Goal: Task Accomplishment & Management: Manage account settings

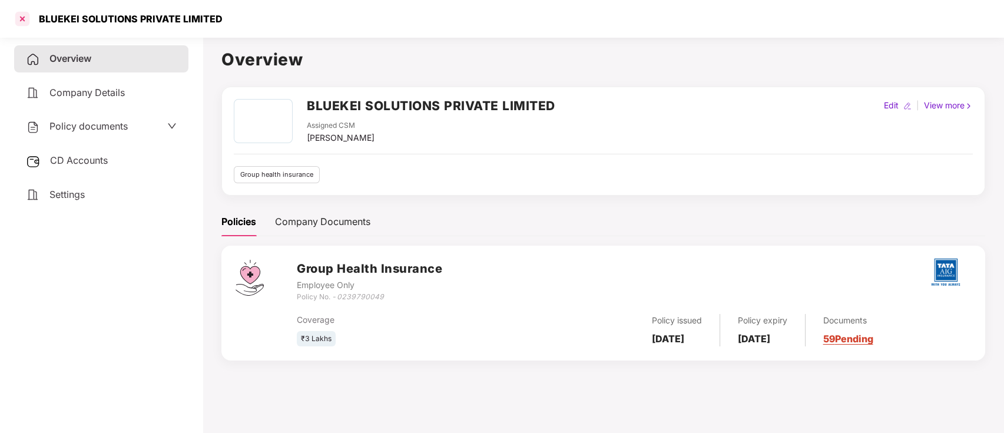
click at [22, 15] on div at bounding box center [22, 18] width 19 height 19
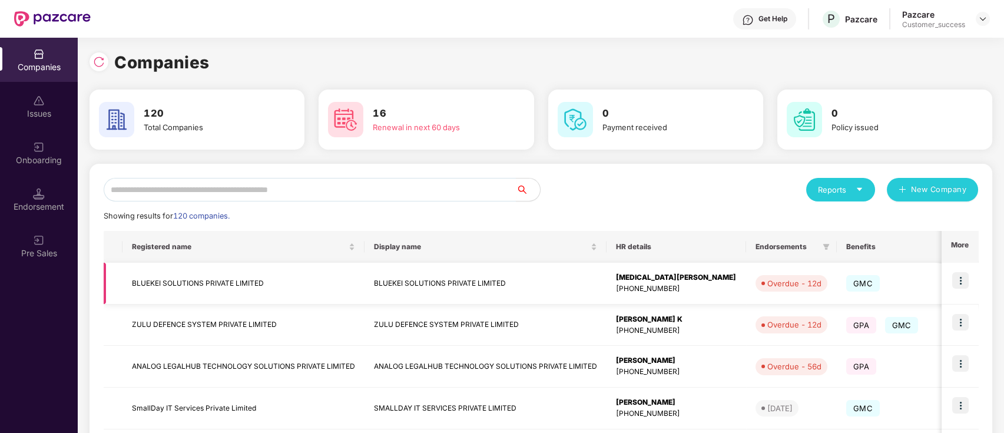
click at [962, 281] on img at bounding box center [961, 280] width 16 height 16
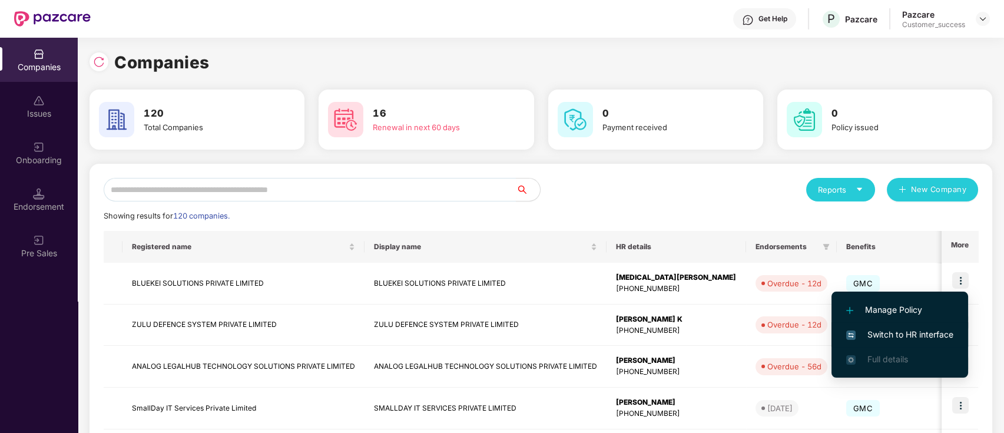
click at [891, 328] on span "Switch to HR interface" at bounding box center [900, 334] width 107 height 13
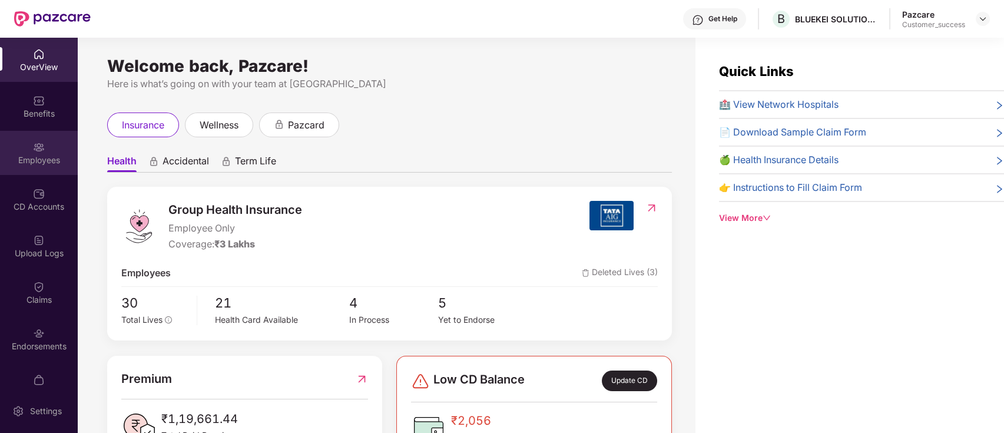
click at [32, 163] on div "Employees" at bounding box center [39, 160] width 78 height 12
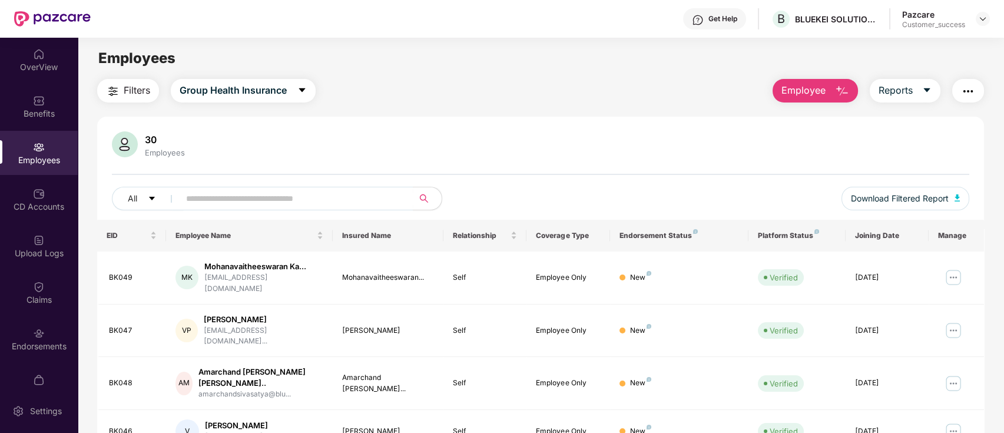
click at [807, 97] on span "Employee" at bounding box center [804, 90] width 44 height 15
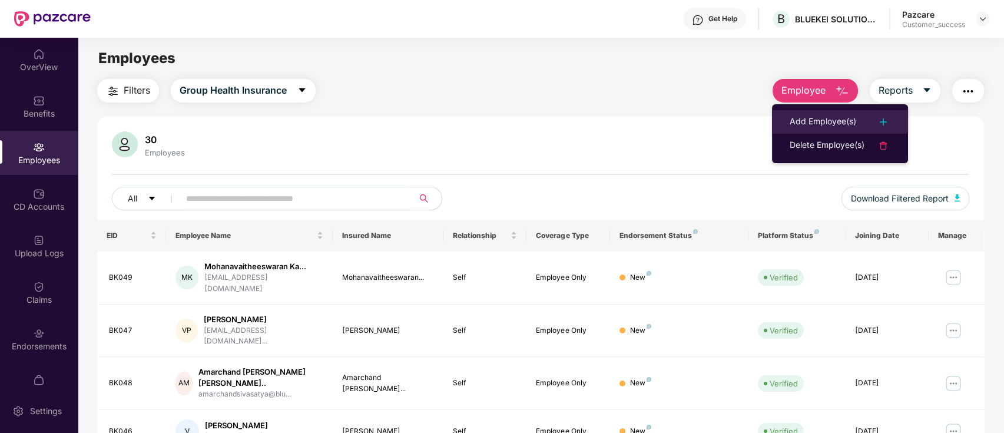
click at [804, 118] on div "Add Employee(s)" at bounding box center [823, 122] width 67 height 14
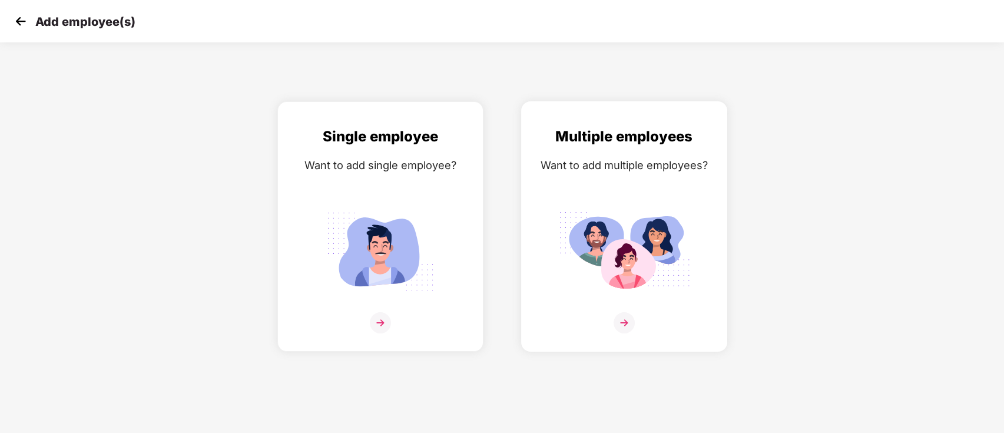
click at [566, 191] on div "Multiple employees Want to add multiple employees?" at bounding box center [624, 236] width 181 height 223
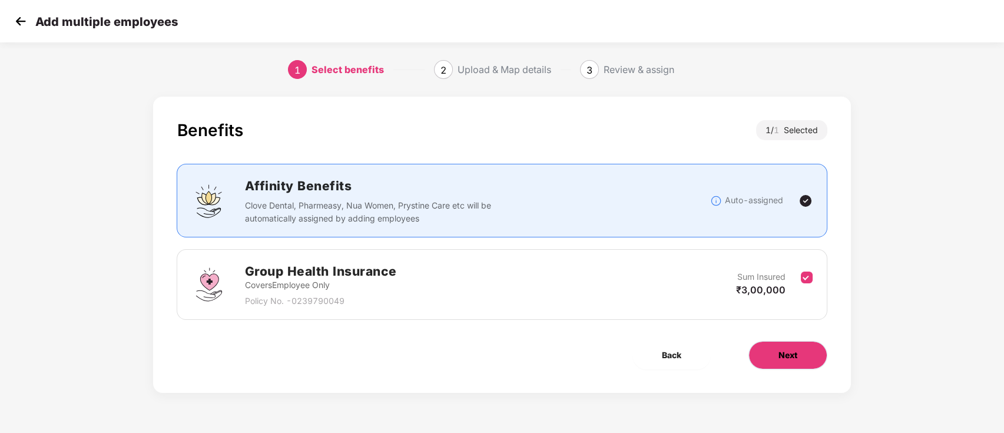
click at [786, 354] on span "Next" at bounding box center [788, 355] width 19 height 13
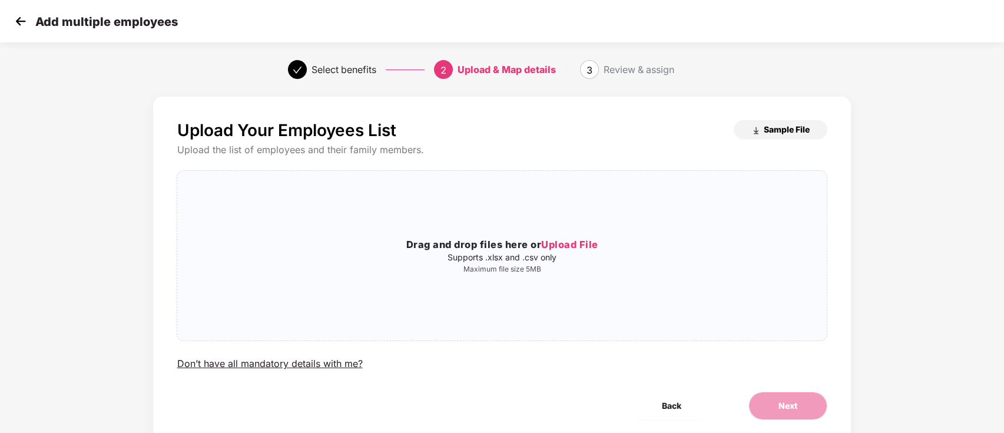
click at [765, 125] on span "Sample File" at bounding box center [787, 129] width 46 height 11
click at [18, 17] on img at bounding box center [21, 21] width 18 height 18
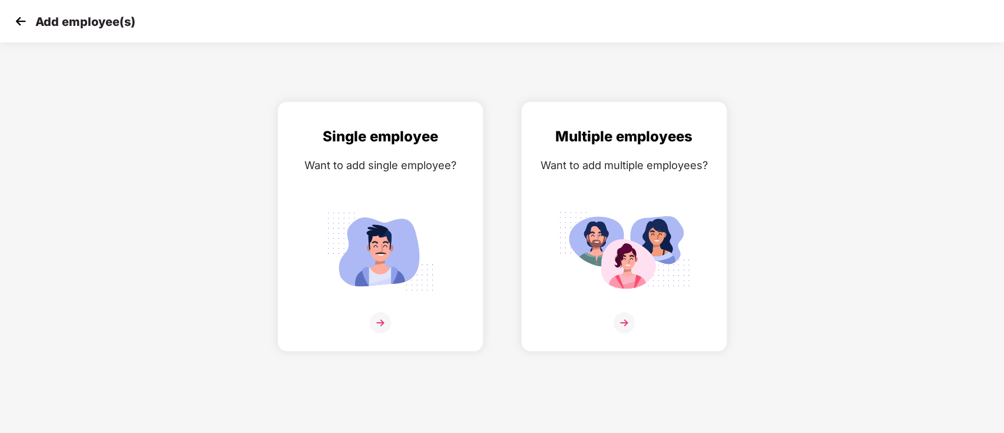
click at [18, 17] on img at bounding box center [21, 21] width 18 height 18
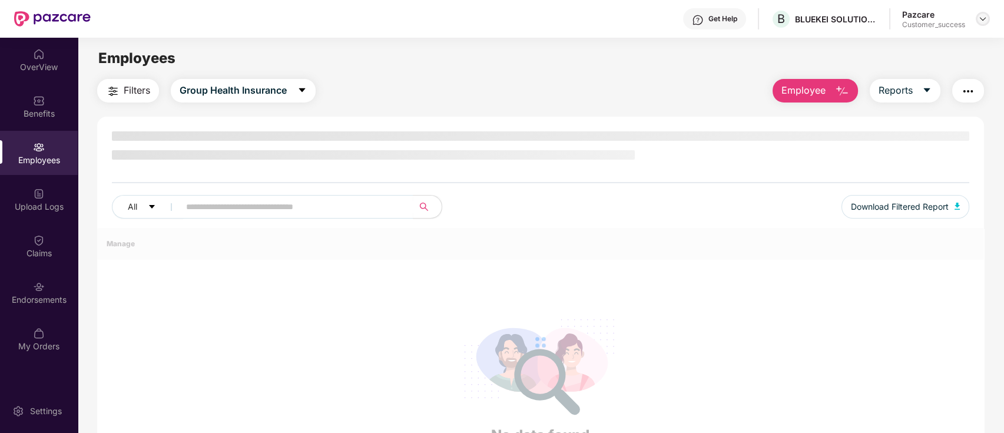
click at [984, 17] on img at bounding box center [983, 18] width 9 height 9
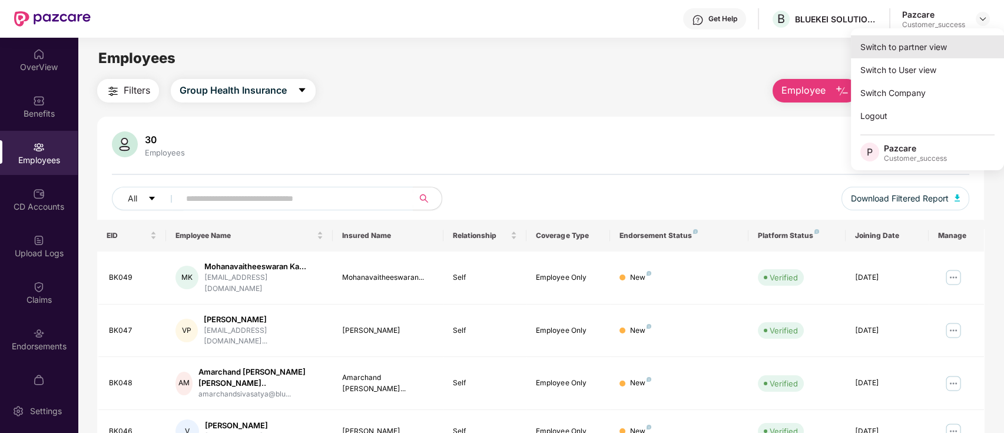
click at [903, 48] on div "Switch to partner view" at bounding box center [927, 46] width 153 height 23
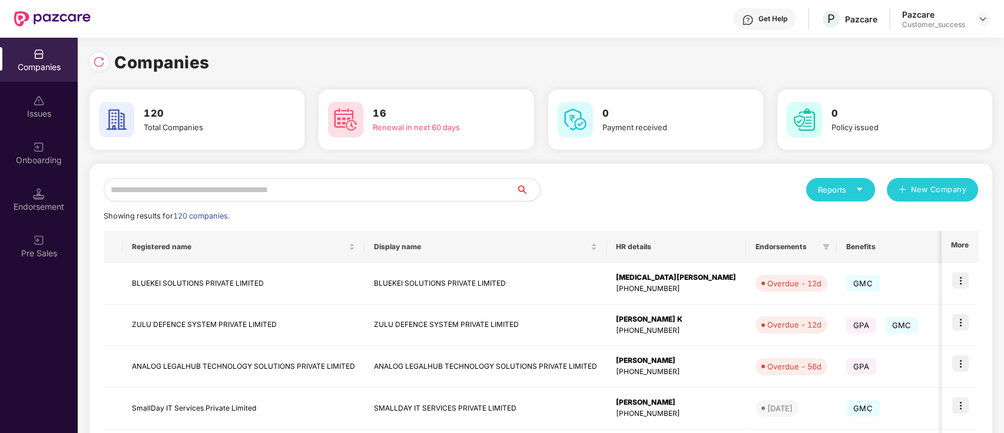
click at [407, 186] on input "text" at bounding box center [310, 190] width 413 height 24
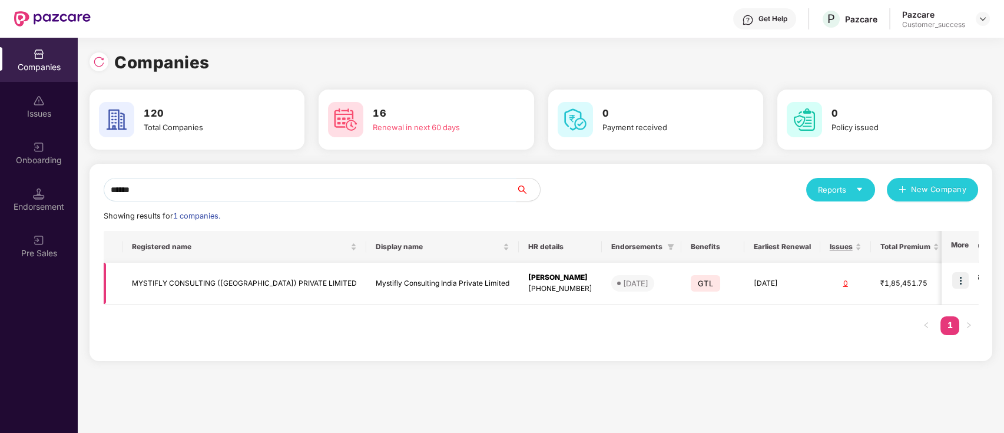
type input "******"
click at [963, 280] on img at bounding box center [961, 280] width 16 height 16
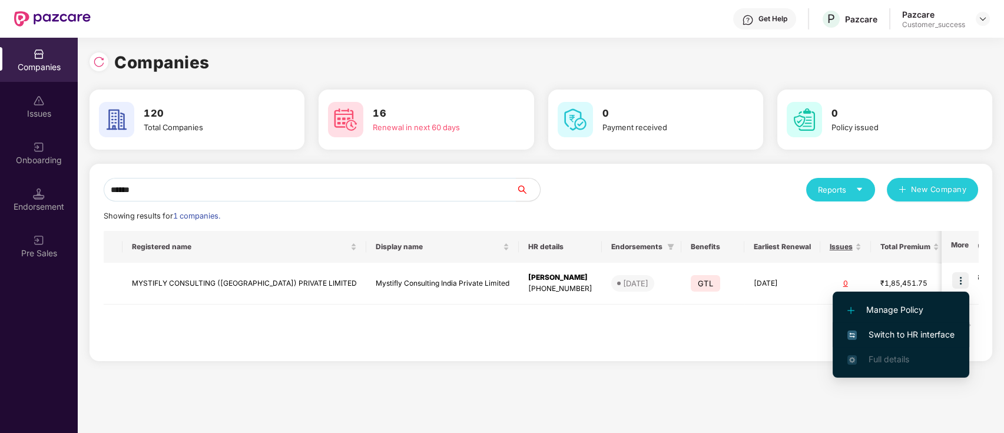
click at [881, 328] on span "Switch to HR interface" at bounding box center [901, 334] width 107 height 13
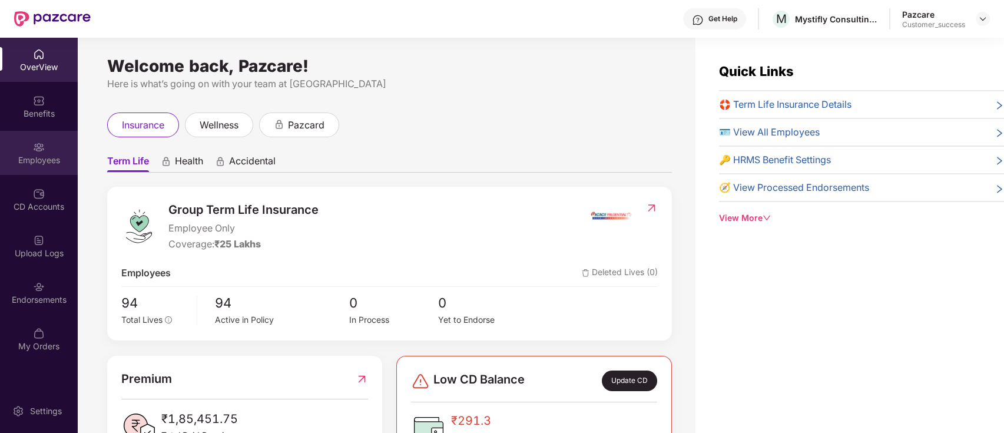
click at [55, 145] on div "Employees" at bounding box center [39, 153] width 78 height 44
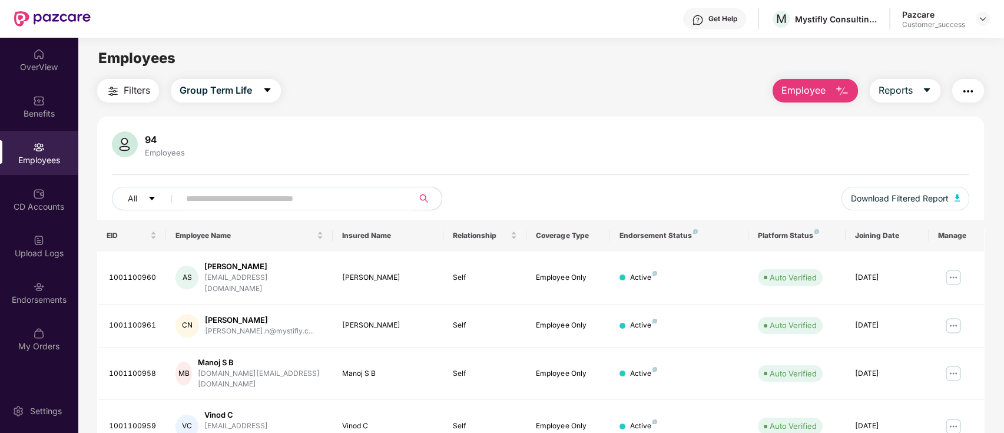
click at [246, 196] on input "text" at bounding box center [292, 199] width 212 height 18
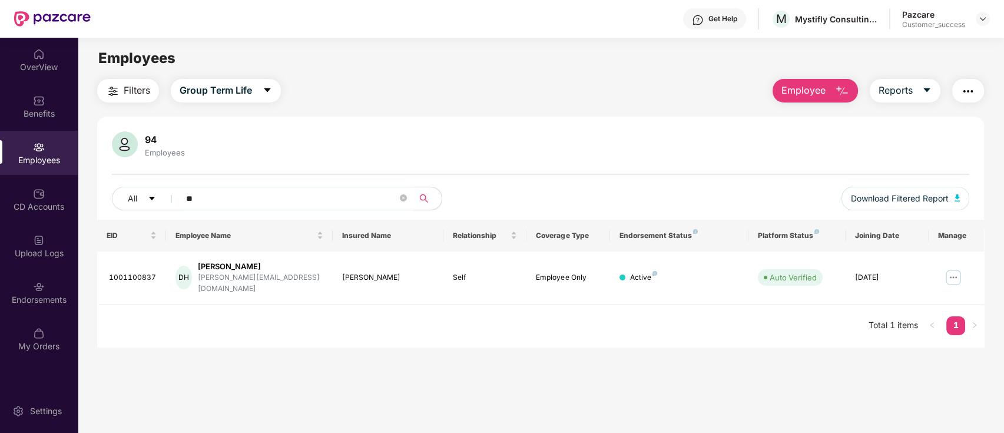
type input "*"
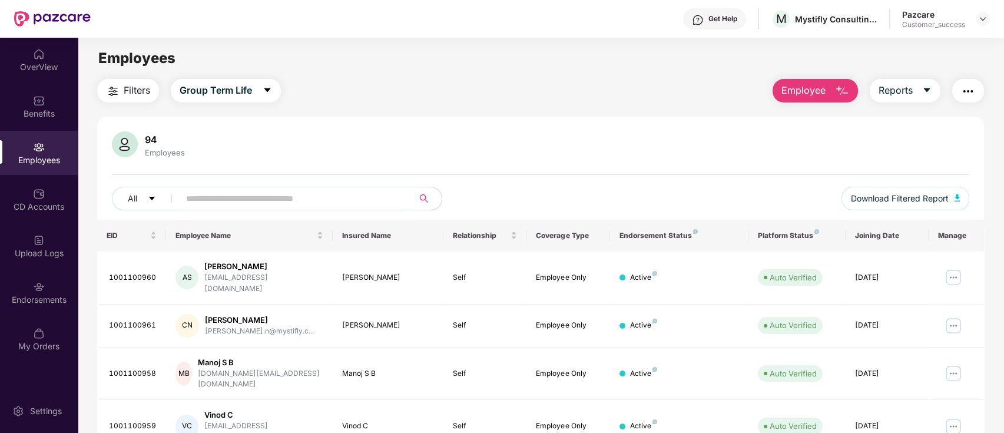
click at [815, 88] on span "Employee" at bounding box center [804, 90] width 44 height 15
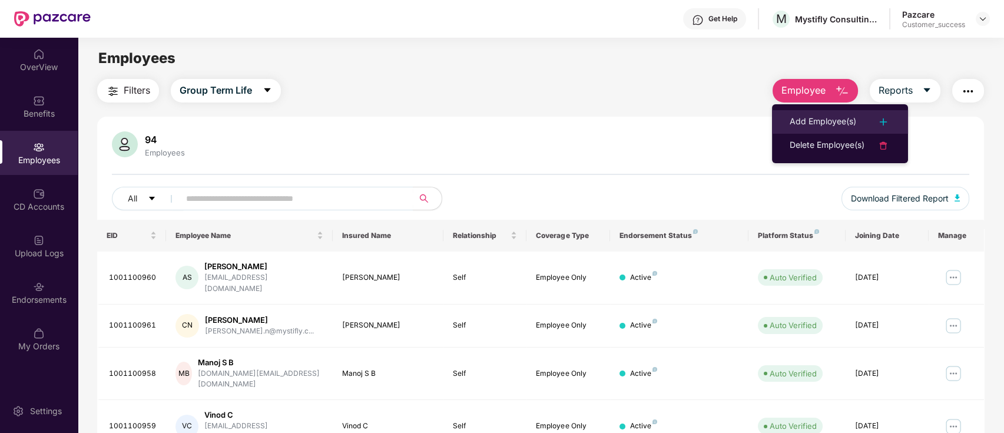
click at [815, 123] on div "Add Employee(s)" at bounding box center [823, 122] width 67 height 14
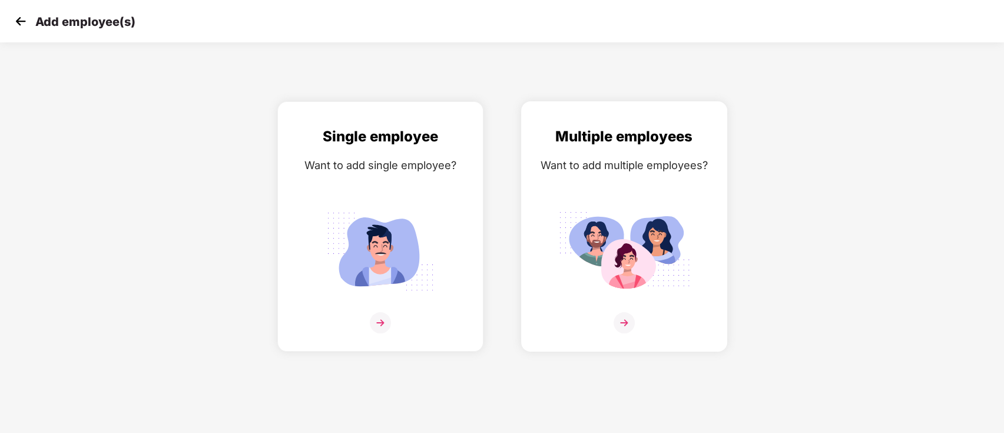
click at [556, 272] on div "Multiple employees Want to add multiple employees?" at bounding box center [624, 236] width 181 height 223
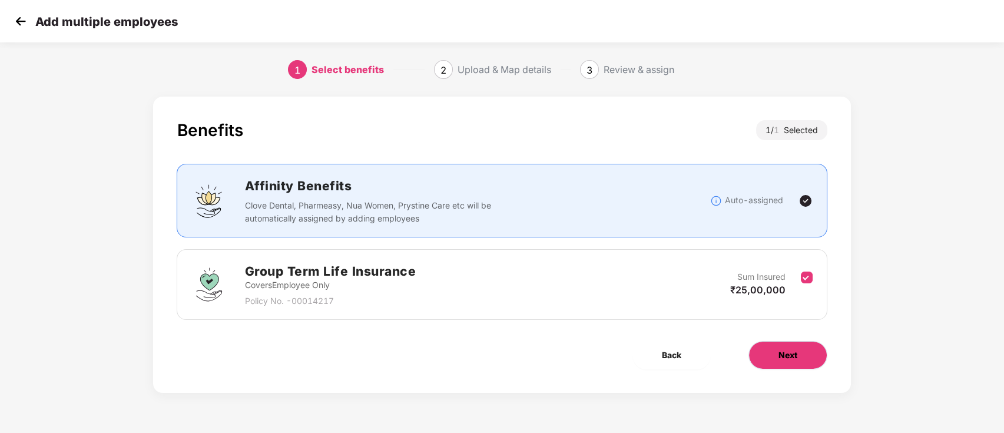
click at [789, 358] on span "Next" at bounding box center [788, 355] width 19 height 13
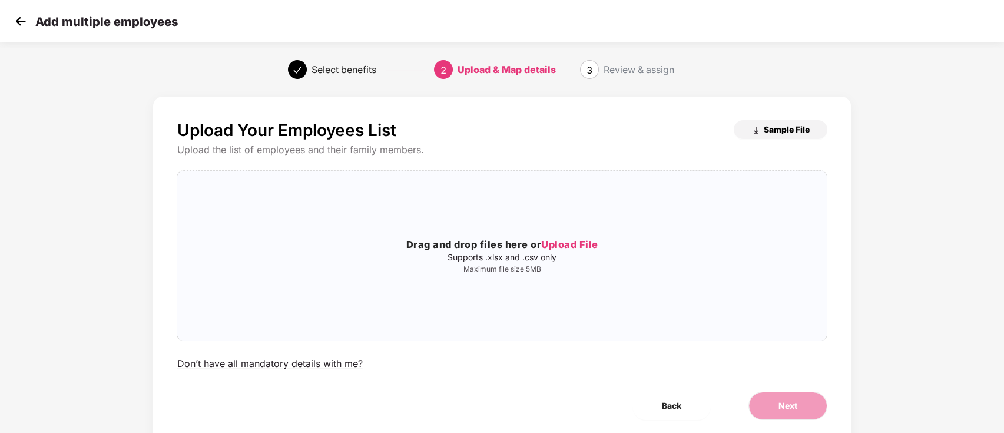
click at [781, 130] on span "Sample File" at bounding box center [787, 129] width 46 height 11
click at [15, 22] on img at bounding box center [21, 21] width 18 height 18
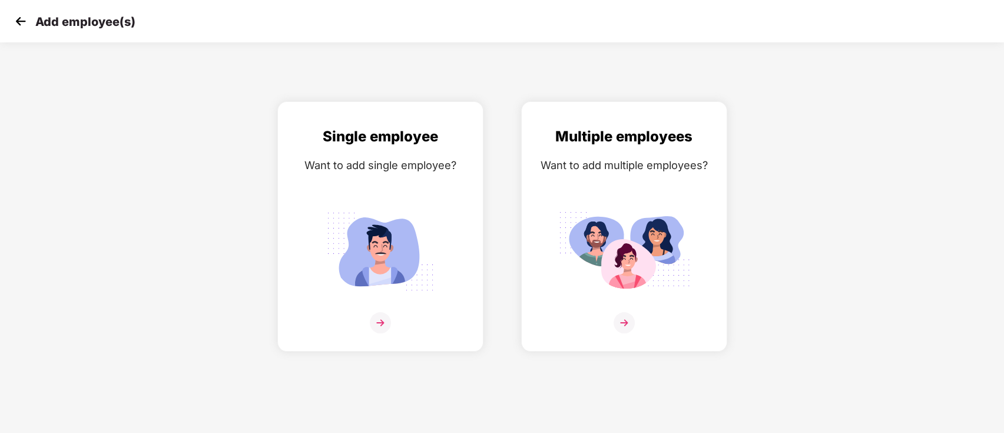
click at [15, 22] on img at bounding box center [21, 21] width 18 height 18
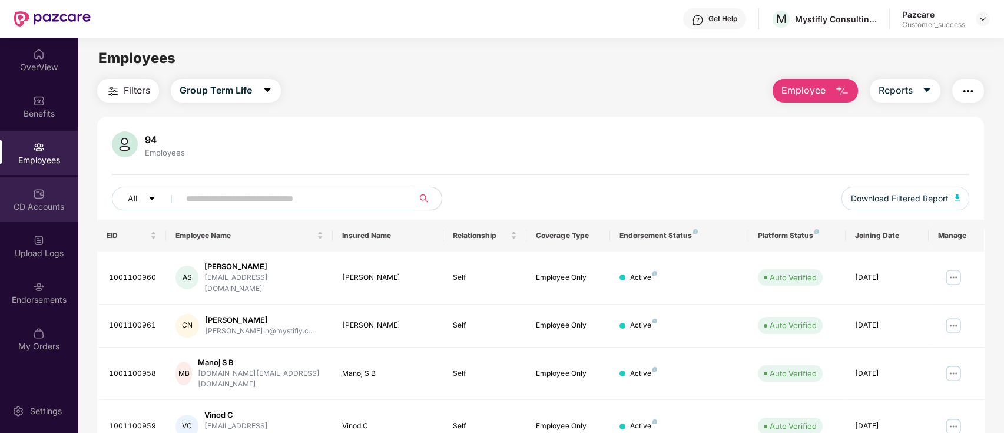
click at [36, 196] on img at bounding box center [39, 194] width 12 height 12
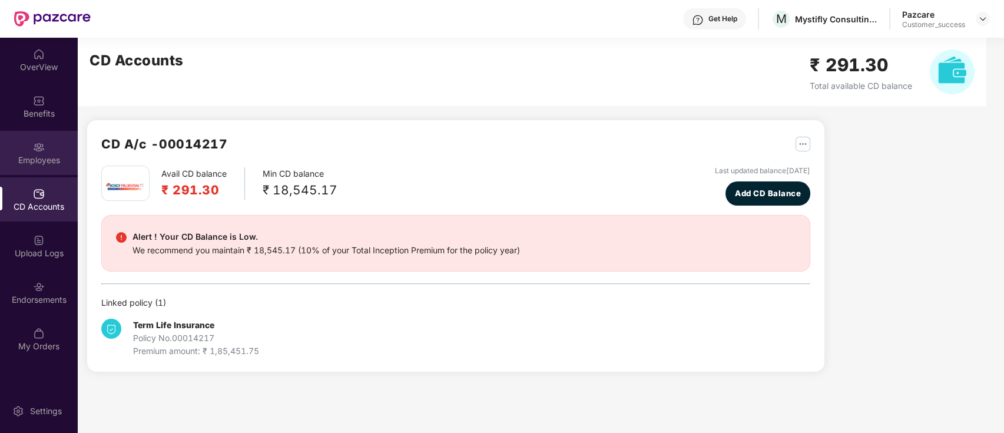
click at [48, 154] on div "Employees" at bounding box center [39, 160] width 78 height 12
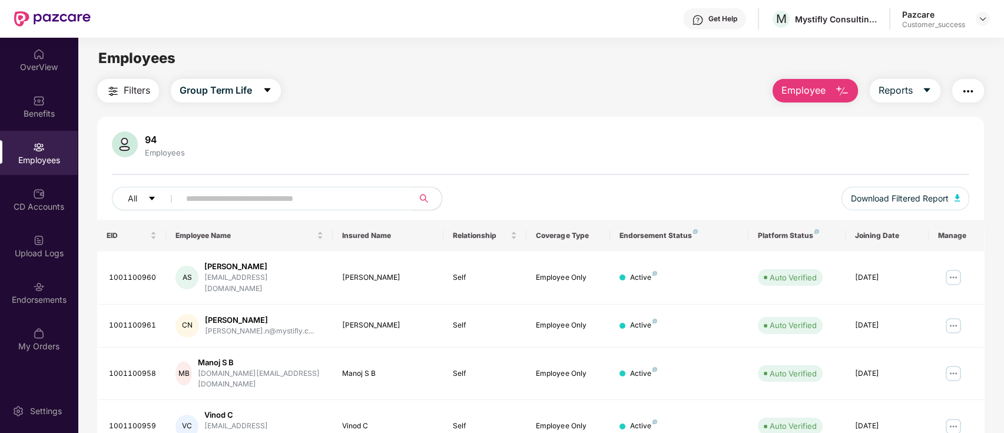
click at [815, 78] on main "Employees Filters Group Term Life Employee Reports 94 Employees All Download Fi…" at bounding box center [541, 254] width 926 height 433
click at [809, 88] on span "Employee" at bounding box center [804, 90] width 44 height 15
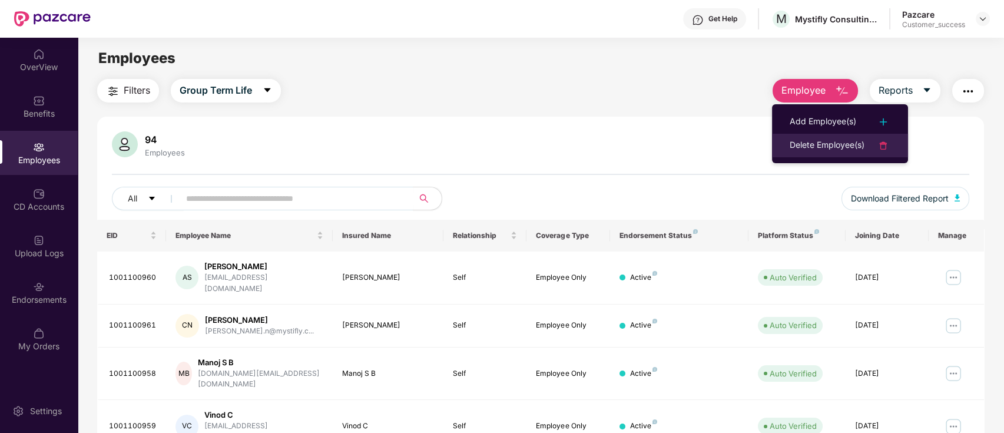
click at [819, 145] on div "Delete Employee(s)" at bounding box center [827, 145] width 75 height 14
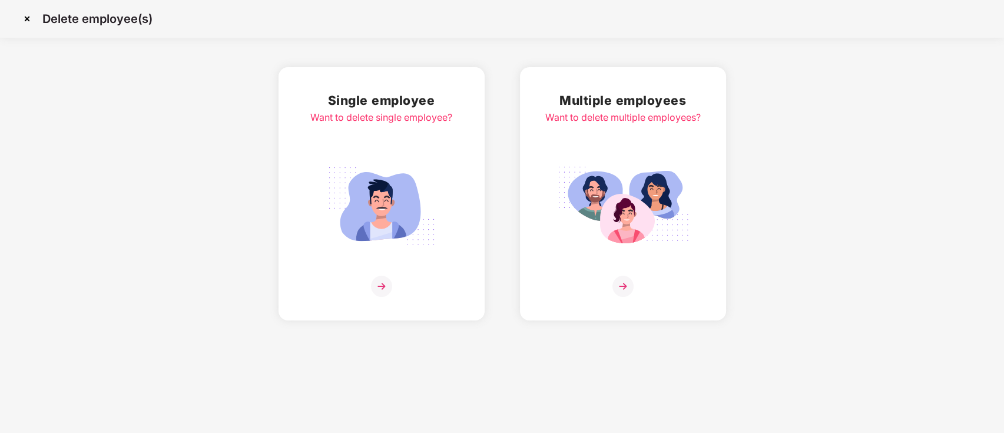
click at [573, 244] on img at bounding box center [623, 206] width 132 height 92
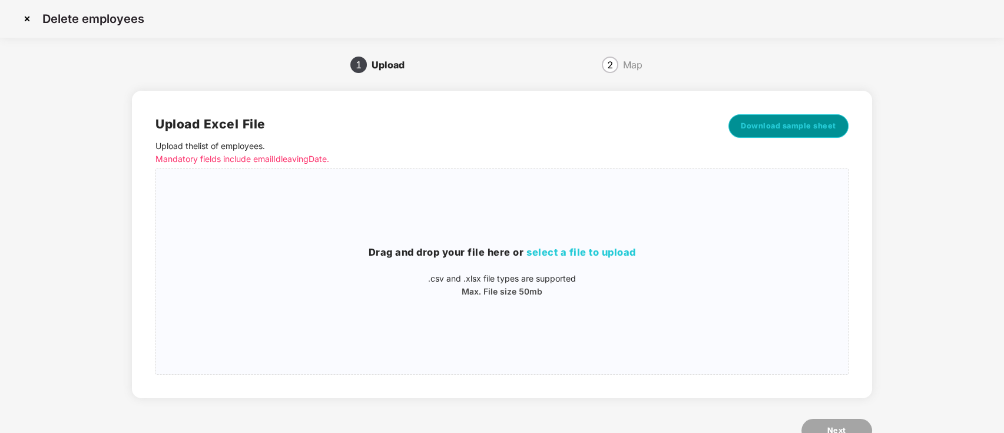
click at [794, 125] on span "Download sample sheet" at bounding box center [788, 126] width 95 height 12
